Goal: Find specific page/section: Find specific page/section

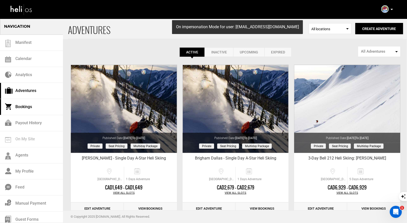
click at [30, 106] on link "Bookings" at bounding box center [31, 107] width 63 height 16
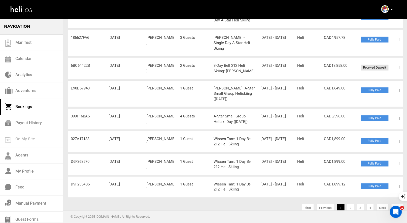
scroll to position [124, 0]
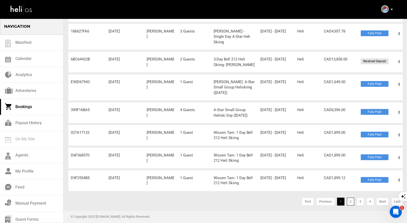
click at [352, 200] on link "2" at bounding box center [350, 202] width 7 height 8
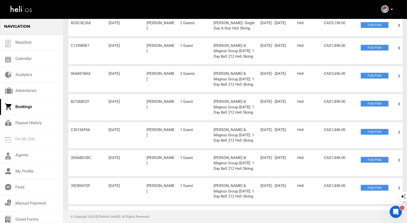
scroll to position [145, 0]
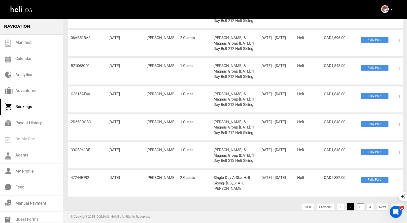
click at [362, 203] on link "3" at bounding box center [360, 207] width 7 height 8
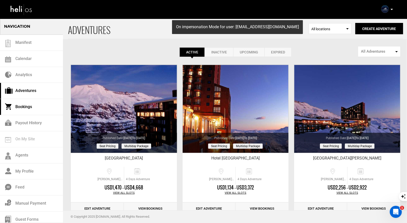
click at [21, 106] on link "Bookings" at bounding box center [31, 107] width 63 height 16
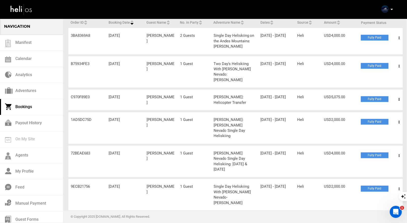
scroll to position [52, 0]
click at [166, 184] on div "Guest Name Nathaniel Offenberg" at bounding box center [161, 189] width 34 height 11
drag, startPoint x: 166, startPoint y: 168, endPoint x: 146, endPoint y: 169, distance: 19.4
click at [146, 184] on div "Guest Name Nathaniel Offenberg" at bounding box center [161, 189] width 34 height 11
copy div "Offenberg"
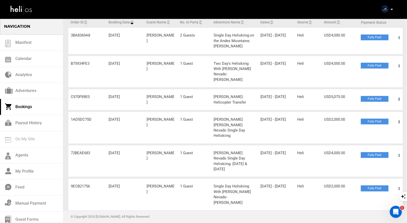
click at [159, 178] on div "Order ID 9ECB21756 Booking Date Jul 20, 2025 Guest Name Nathaniel Offenberg No.…" at bounding box center [235, 194] width 335 height 32
drag, startPoint x: 164, startPoint y: 162, endPoint x: 138, endPoint y: 162, distance: 26.0
click at [138, 178] on div "Order ID 9ECB21756 Booking Date Jul 20, 2025 Guest Name Nathaniel Offenberg No.…" at bounding box center [235, 194] width 335 height 32
copy div "Guest Name Nathaniel"
click at [398, 182] on span at bounding box center [399, 188] width 6 height 13
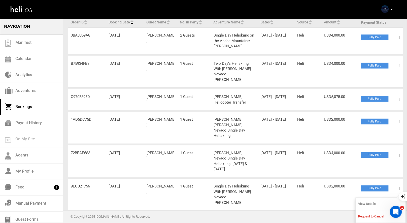
click at [368, 198] on link "View Details" at bounding box center [381, 204] width 50 height 13
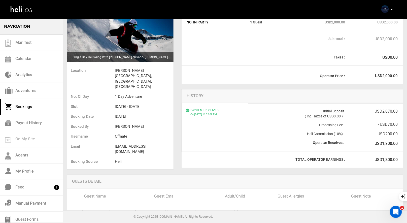
scroll to position [66, 0]
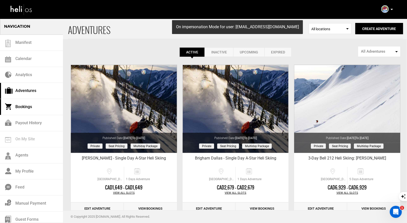
click at [31, 104] on link "Bookings" at bounding box center [31, 107] width 63 height 16
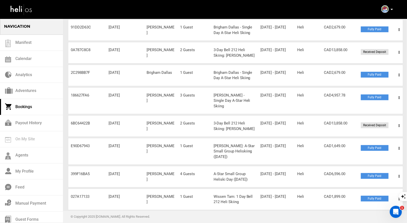
scroll to position [96, 0]
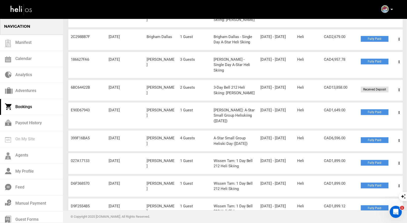
click at [400, 162] on span at bounding box center [399, 163] width 6 height 13
click at [375, 175] on link "View Details" at bounding box center [381, 178] width 50 height 13
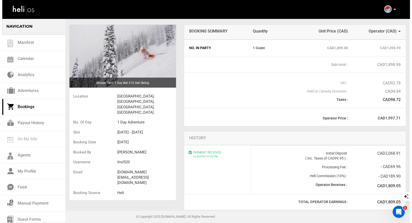
scroll to position [21, 0]
